Goal: Entertainment & Leisure: Consume media (video, audio)

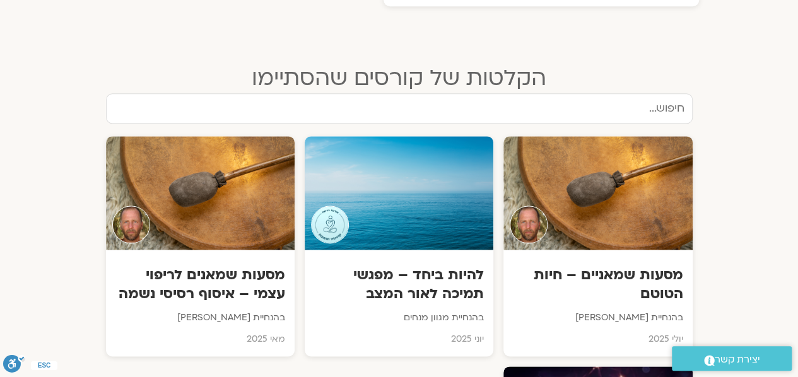
scroll to position [697, 0]
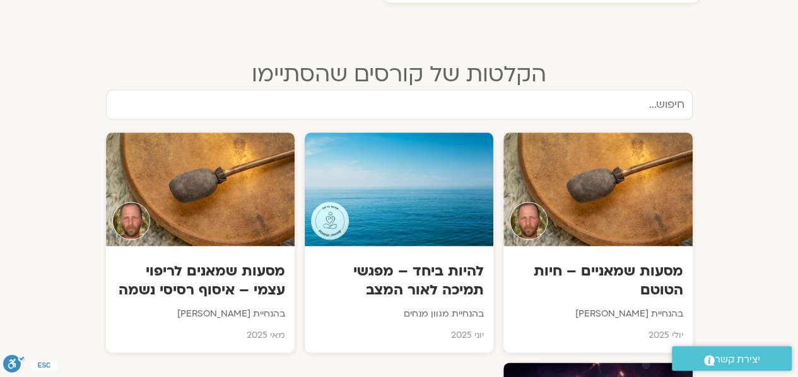
drag, startPoint x: 799, startPoint y: 16, endPoint x: 772, endPoint y: 148, distance: 135.1
click at [772, 148] on html "דלג לתוכן שלום anita Main Menu אזור אישי הזמנות התנתקות פרטי המורה הוספת אירוע …" at bounding box center [399, 372] width 798 height 2138
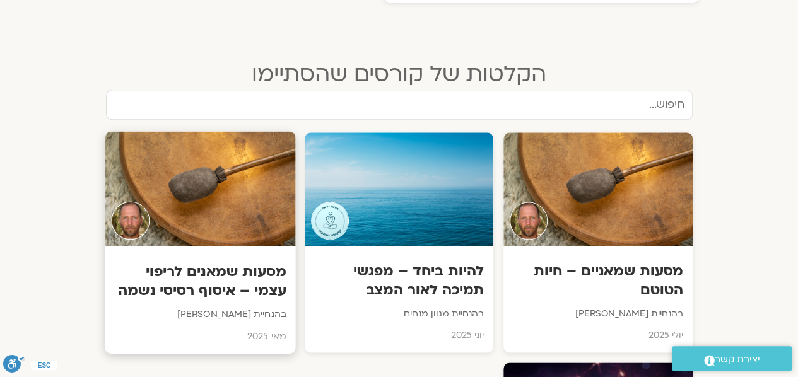
click at [249, 191] on div at bounding box center [200, 188] width 191 height 115
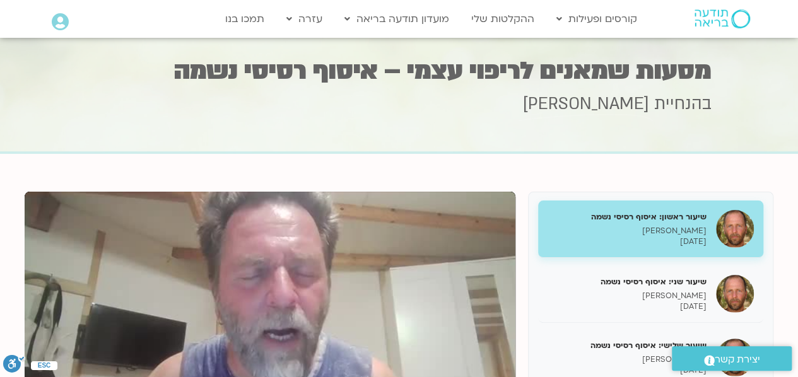
click at [658, 226] on p "תומר פיין" at bounding box center [627, 231] width 159 height 11
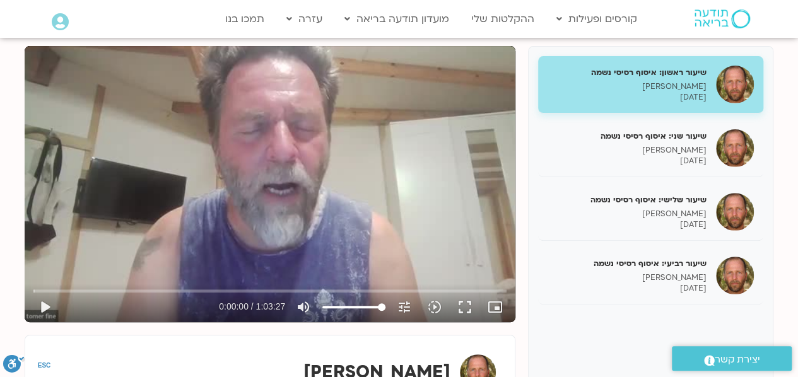
scroll to position [141, 0]
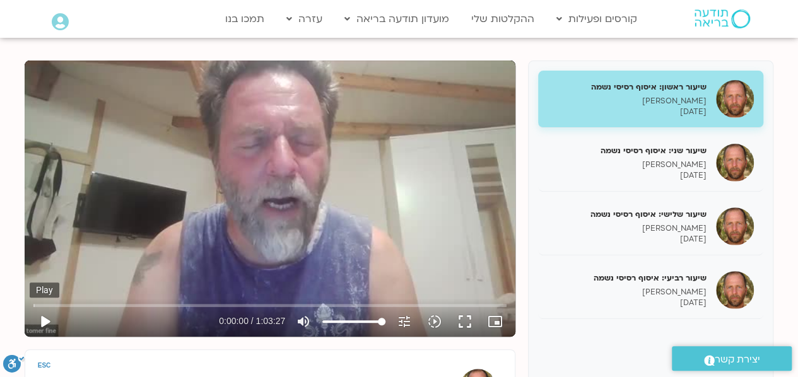
click at [48, 318] on button "play_arrow" at bounding box center [45, 322] width 30 height 30
click at [51, 305] on input "Seek" at bounding box center [269, 306] width 473 height 8
click at [466, 240] on div "Skip Ad 45:50 pause 0:02:23 / 1:03:27 volume_up Mute tune Resolution Auto 360p …" at bounding box center [270, 199] width 491 height 276
type input "143.52055"
click at [302, 320] on icon "volume_up" at bounding box center [303, 321] width 15 height 15
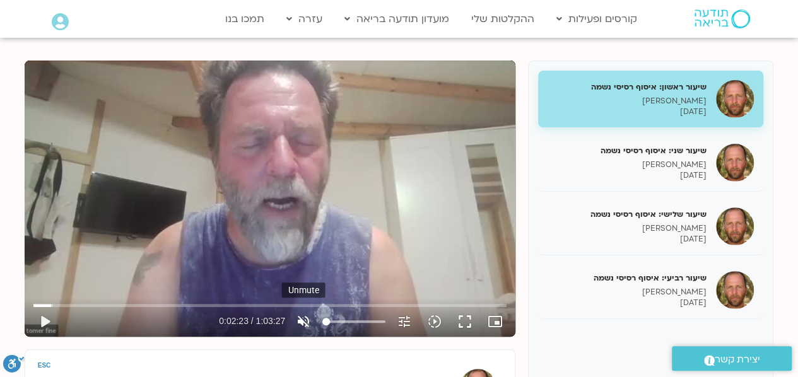
click at [302, 321] on icon "volume_off" at bounding box center [303, 321] width 15 height 15
type input "100"
click at [43, 317] on button "play_arrow" at bounding box center [45, 322] width 30 height 30
click at [44, 317] on button "pause" at bounding box center [45, 322] width 30 height 30
type input "144.341525"
